Goal: Find specific page/section: Find specific page/section

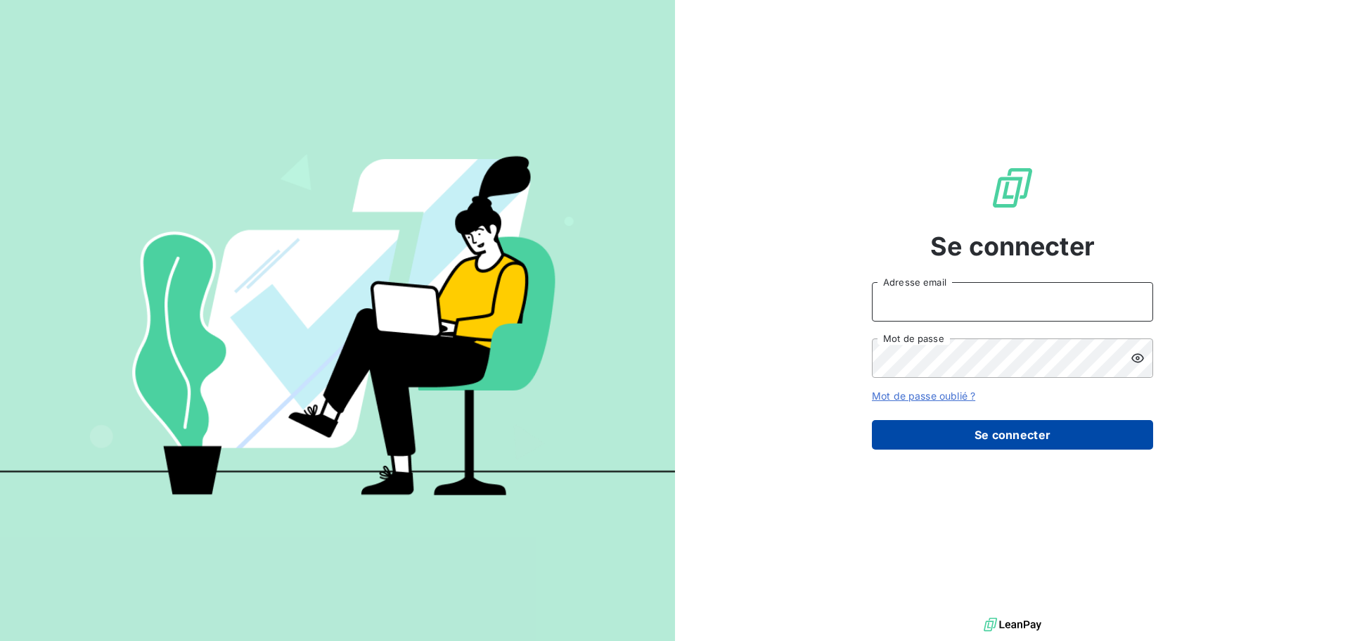
type input "[EMAIL_ADDRESS][DOMAIN_NAME]"
click at [997, 433] on button "Se connecter" at bounding box center [1012, 435] width 281 height 30
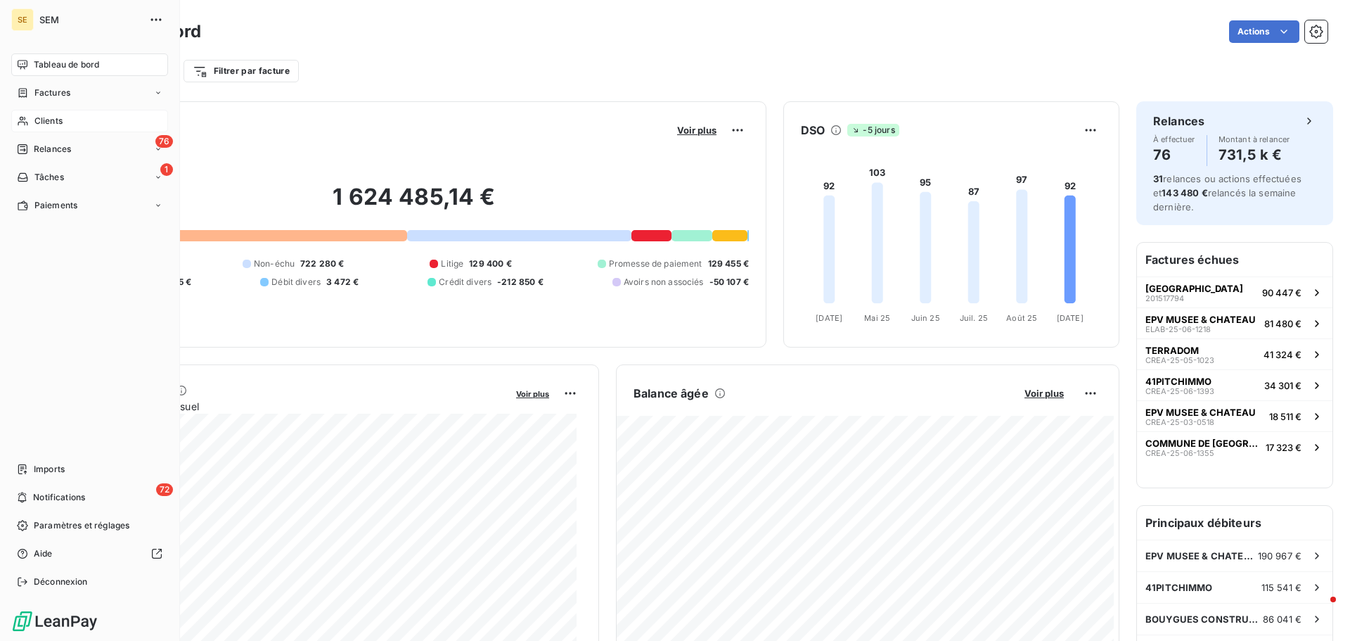
click at [40, 120] on span "Clients" at bounding box center [48, 121] width 28 height 13
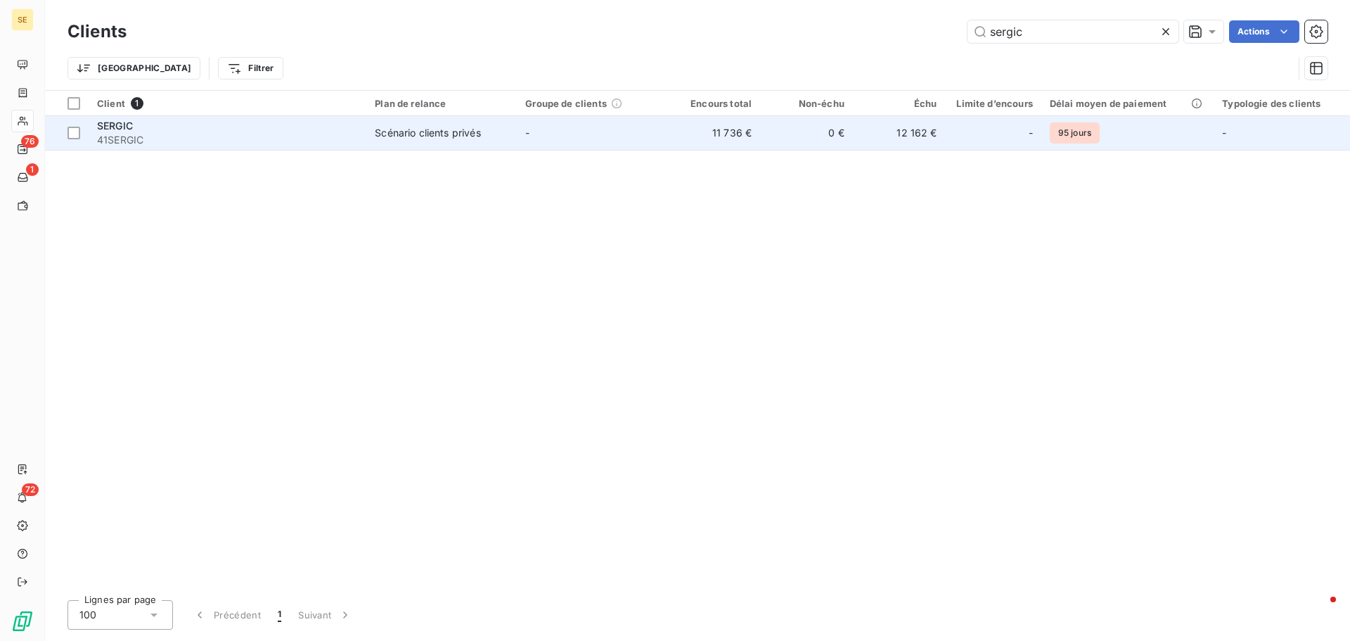
type input "sergic"
click at [248, 133] on span "41SERGIC" at bounding box center [227, 140] width 261 height 14
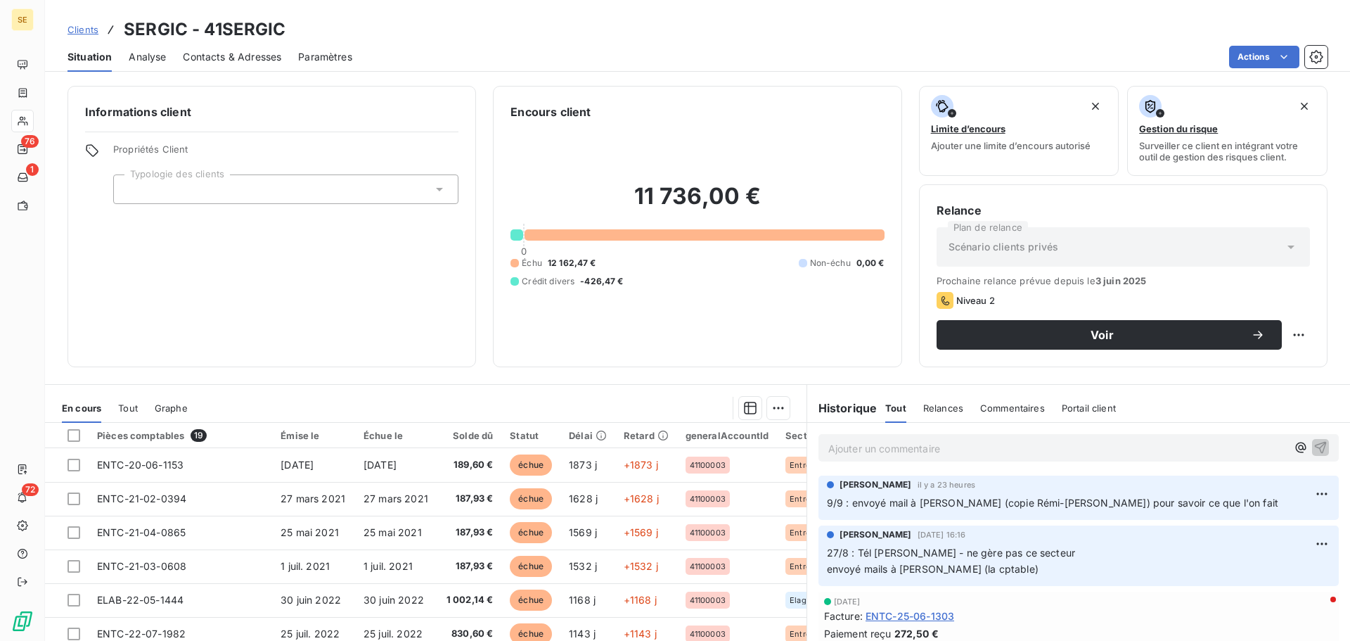
click at [249, 49] on div "Contacts & Adresses" at bounding box center [232, 57] width 98 height 30
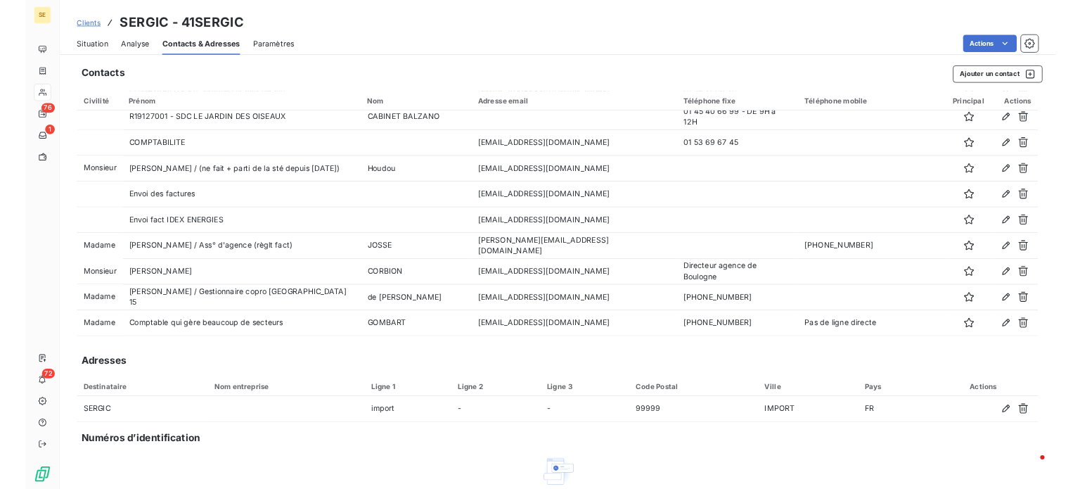
scroll to position [143, 0]
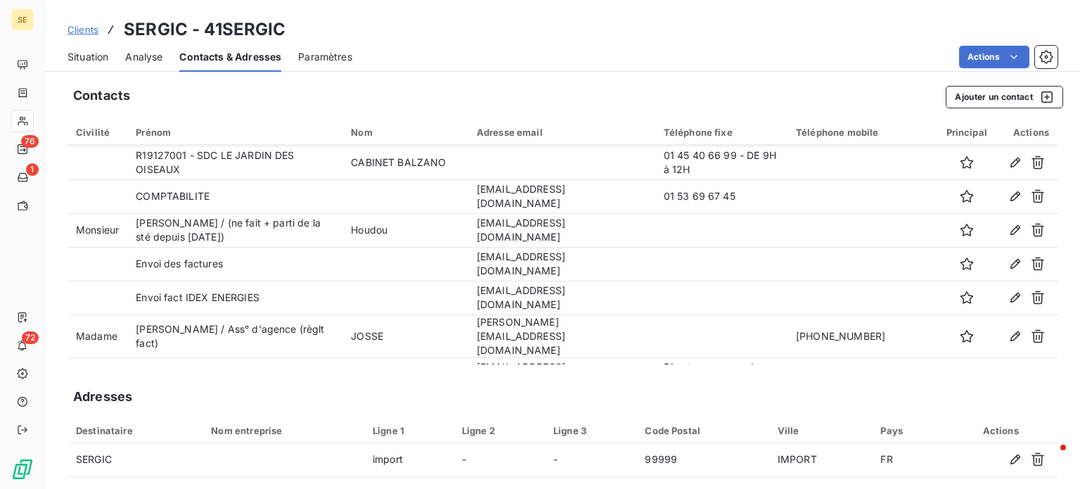
click at [77, 28] on span "Clients" at bounding box center [83, 29] width 31 height 11
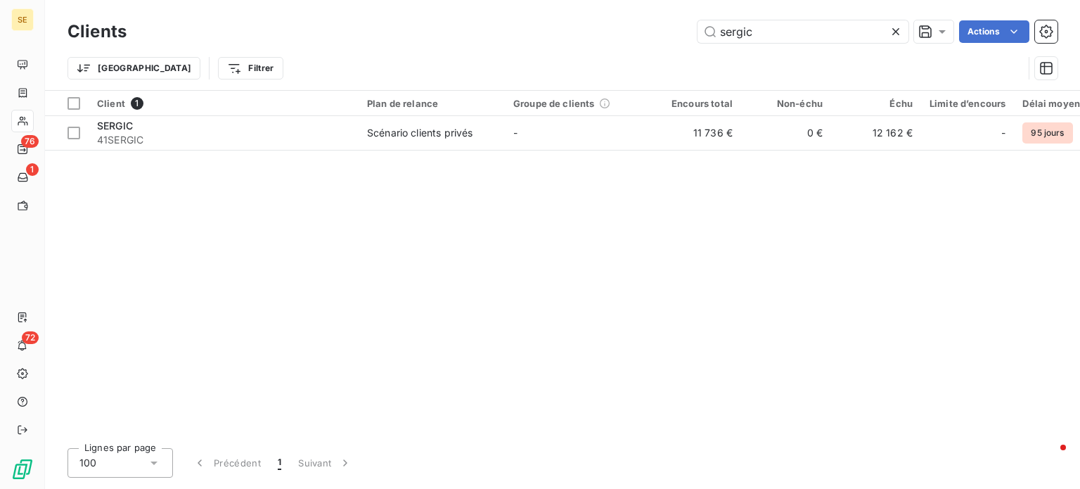
drag, startPoint x: 796, startPoint y: 30, endPoint x: 587, endPoint y: 36, distance: 209.7
click at [589, 34] on div "sergic Actions" at bounding box center [600, 31] width 914 height 23
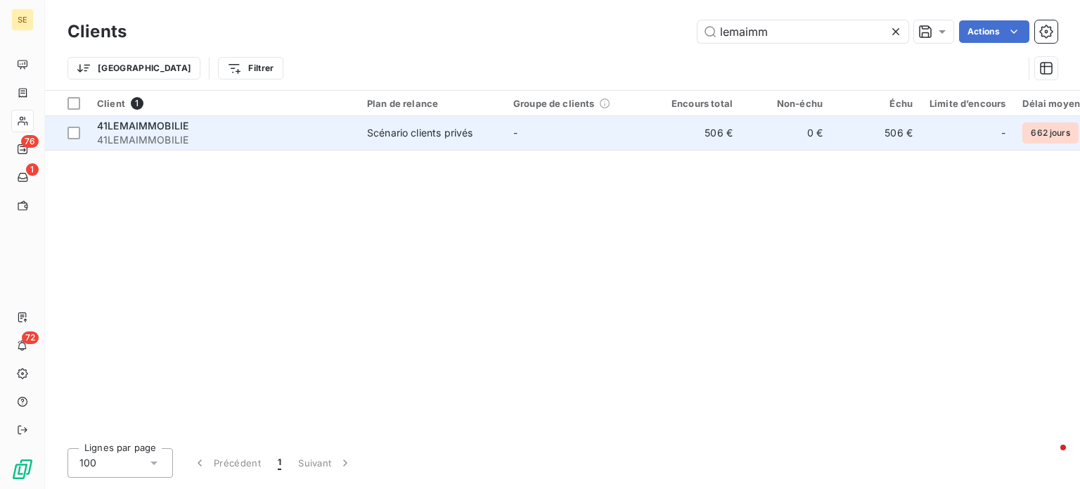
type input "lemaimm"
click at [565, 124] on td "-" at bounding box center [578, 133] width 146 height 34
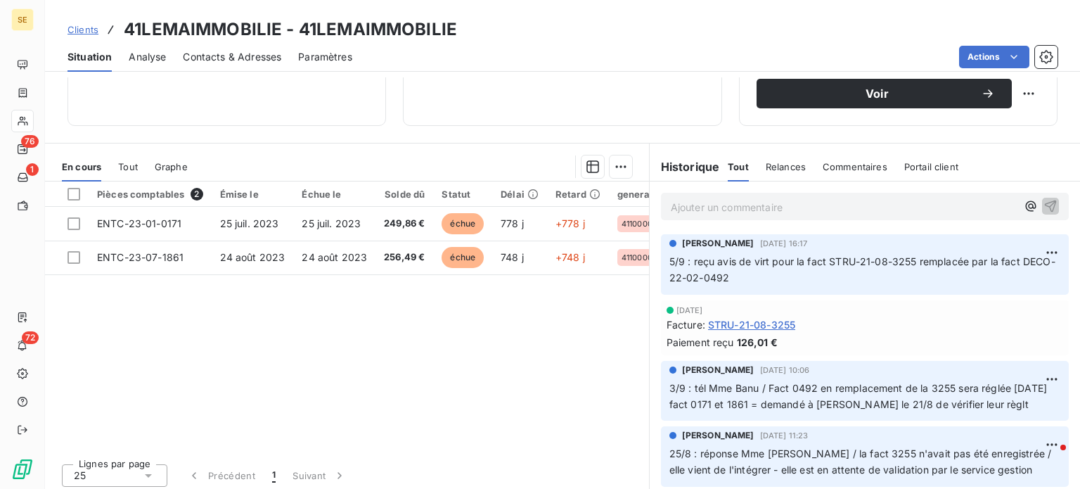
scroll to position [253, 0]
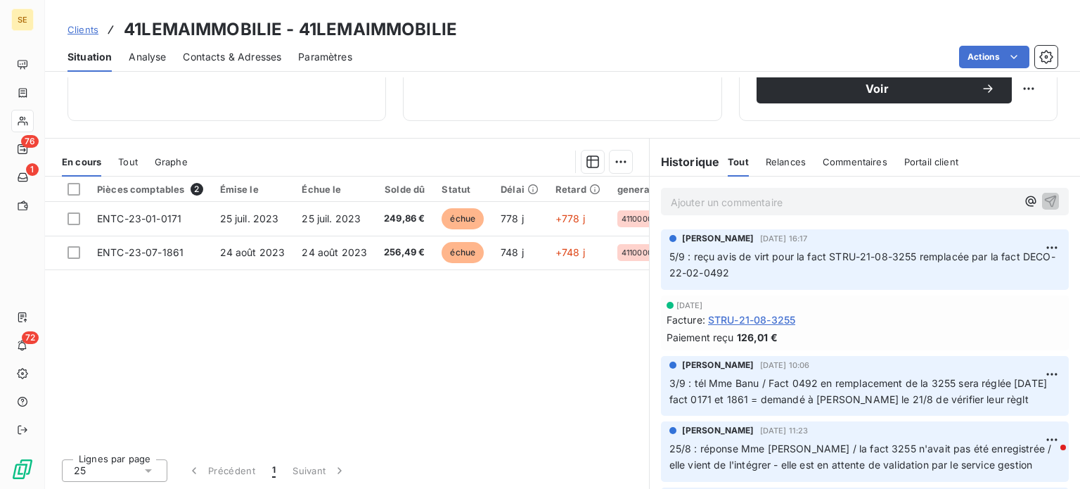
click at [75, 33] on span "Clients" at bounding box center [83, 29] width 31 height 11
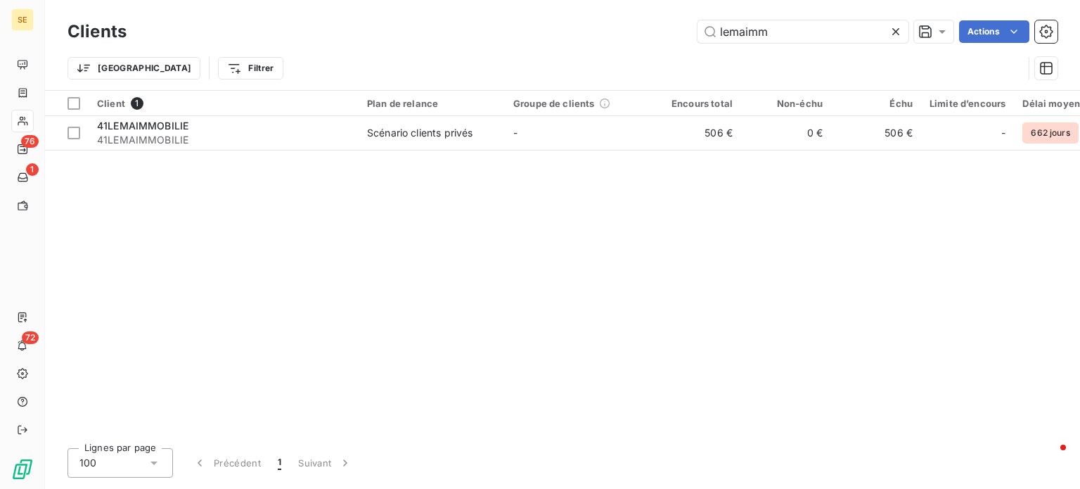
drag, startPoint x: 801, startPoint y: 32, endPoint x: 461, endPoint y: 30, distance: 340.4
click at [461, 30] on div "lemaimm Actions" at bounding box center [600, 31] width 914 height 23
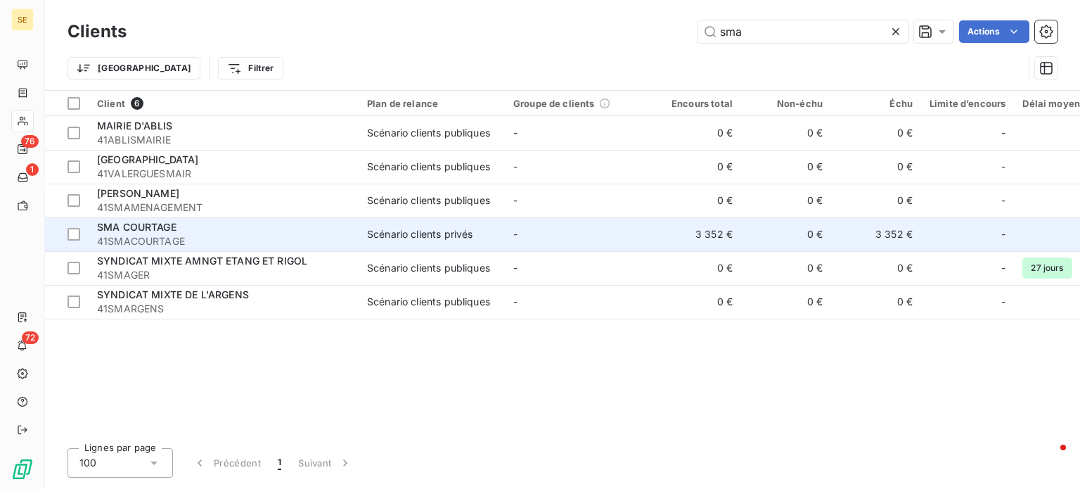
type input "sma"
click at [127, 234] on span "41SMACOURTAGE" at bounding box center [223, 241] width 253 height 14
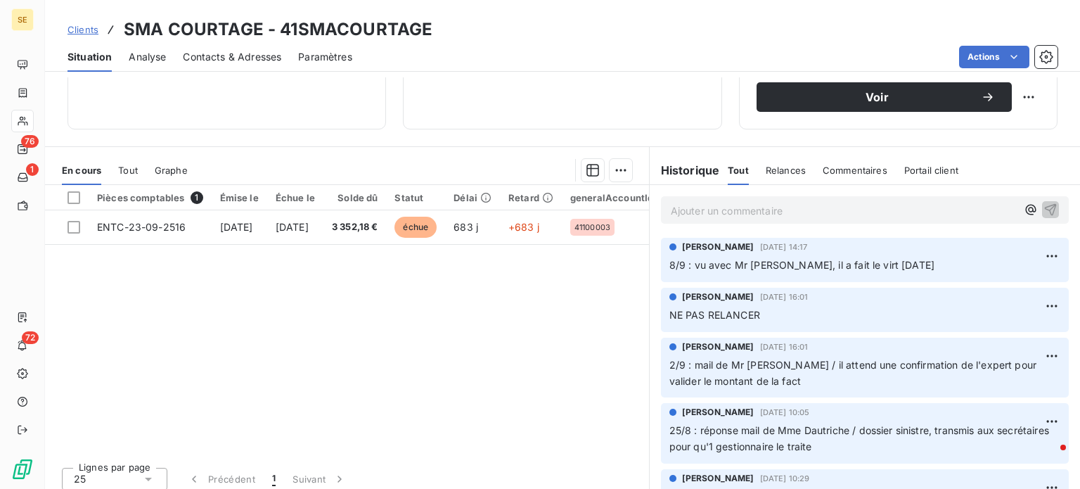
scroll to position [253, 0]
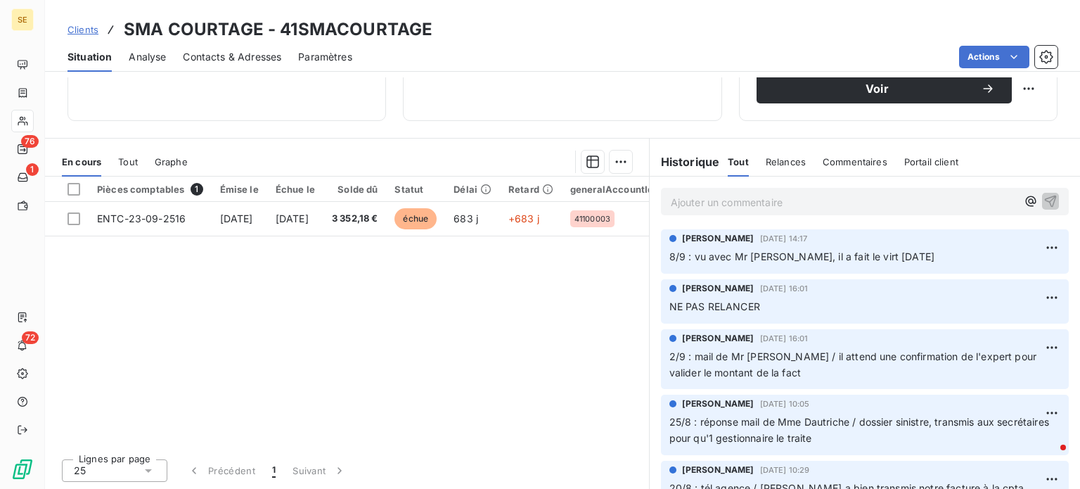
click at [79, 30] on span "Clients" at bounding box center [83, 29] width 31 height 11
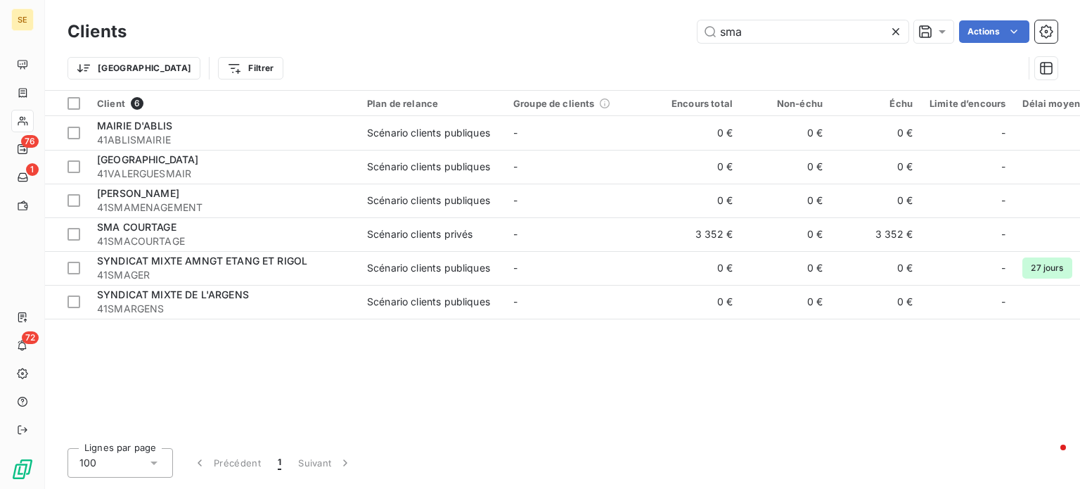
drag, startPoint x: 788, startPoint y: 32, endPoint x: 468, endPoint y: 32, distance: 320.7
click at [468, 32] on div "sma Actions" at bounding box center [600, 31] width 914 height 23
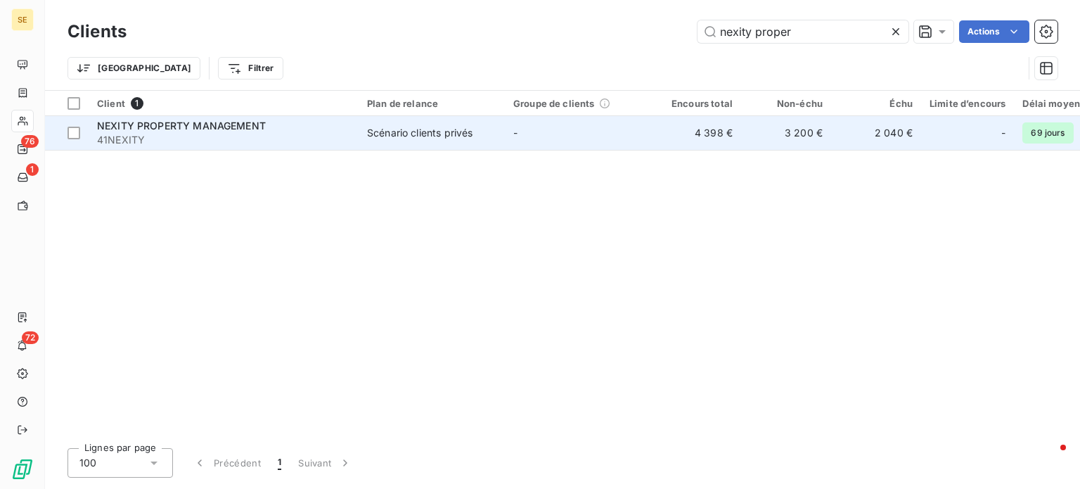
type input "nexity proper"
click at [250, 120] on span "NEXITY PROPERTY MANAGEMENT" at bounding box center [181, 126] width 169 height 12
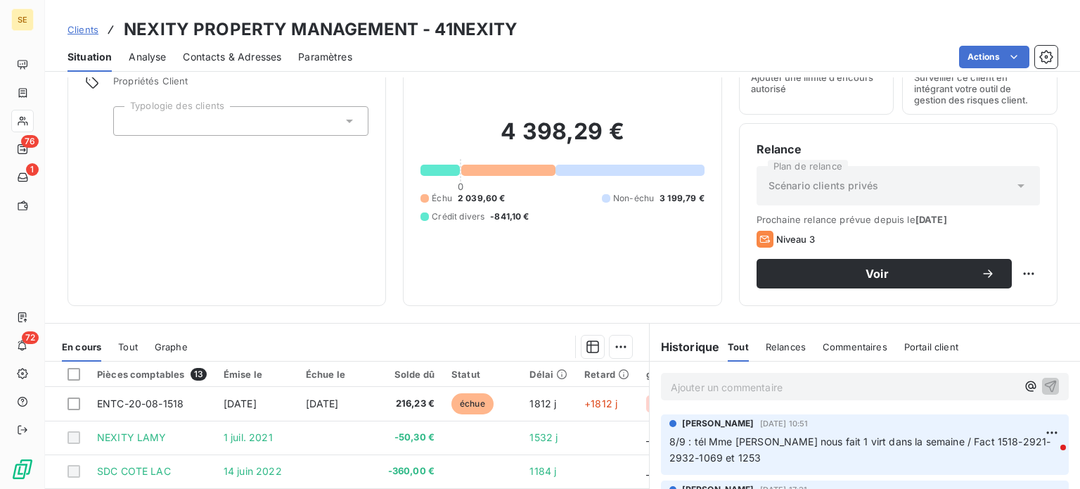
scroll to position [141, 0]
